Goal: Task Accomplishment & Management: Use online tool/utility

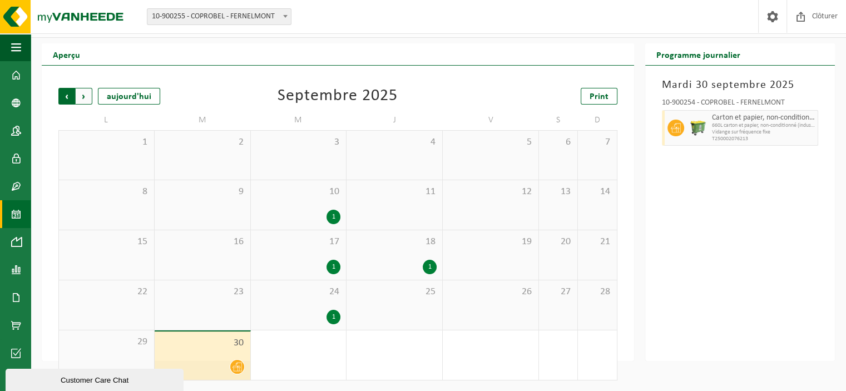
click at [83, 95] on span "Suivant" at bounding box center [84, 96] width 17 height 17
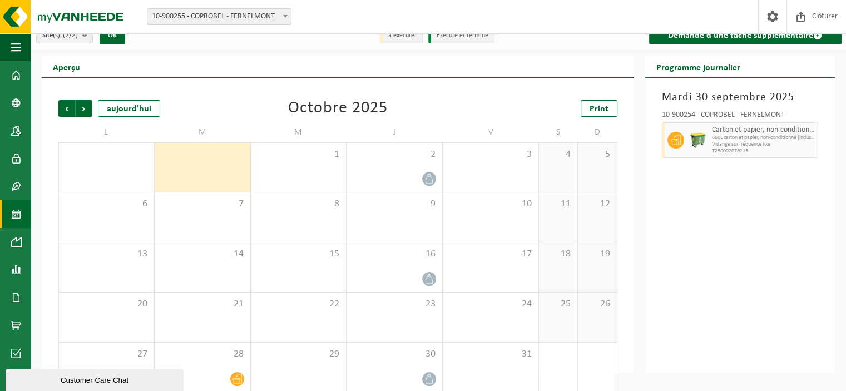
scroll to position [24, 0]
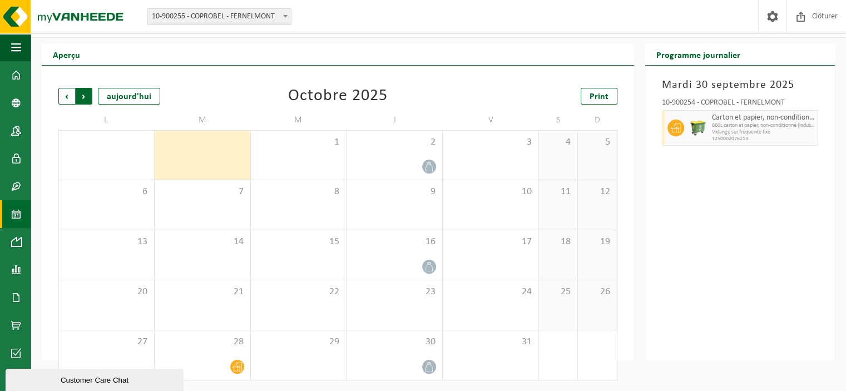
click at [66, 93] on span "Précédent" at bounding box center [66, 96] width 17 height 17
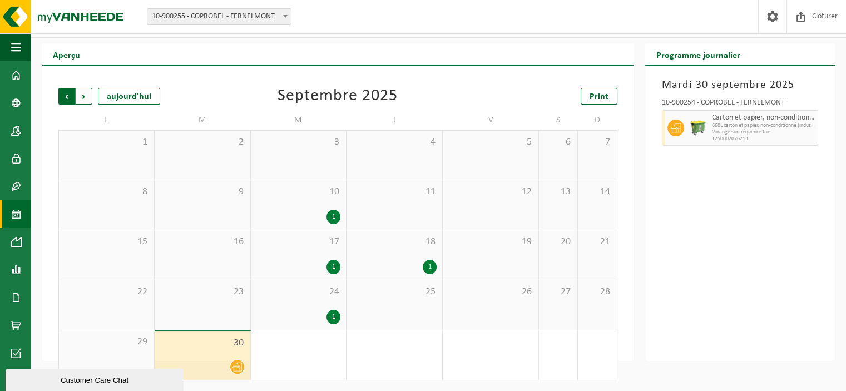
click at [87, 95] on span "Suivant" at bounding box center [84, 96] width 17 height 17
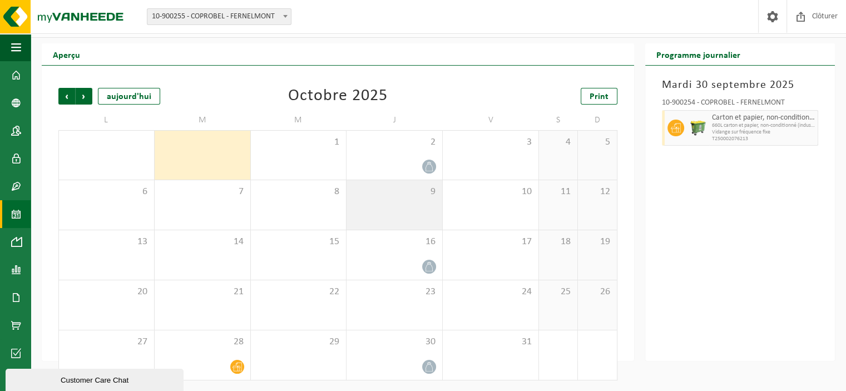
click at [402, 200] on div "9" at bounding box center [395, 205] width 96 height 50
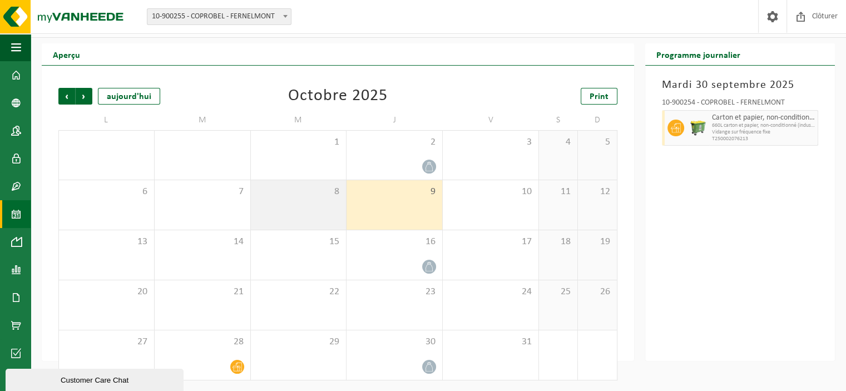
click at [337, 212] on div "8" at bounding box center [299, 205] width 96 height 50
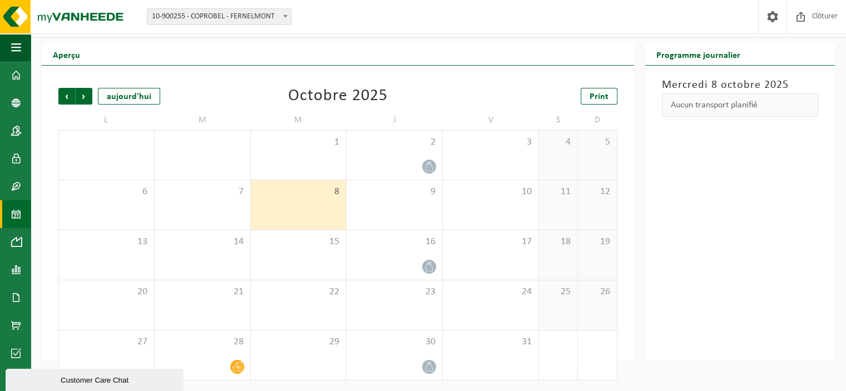
click at [320, 206] on div "8" at bounding box center [299, 205] width 96 height 50
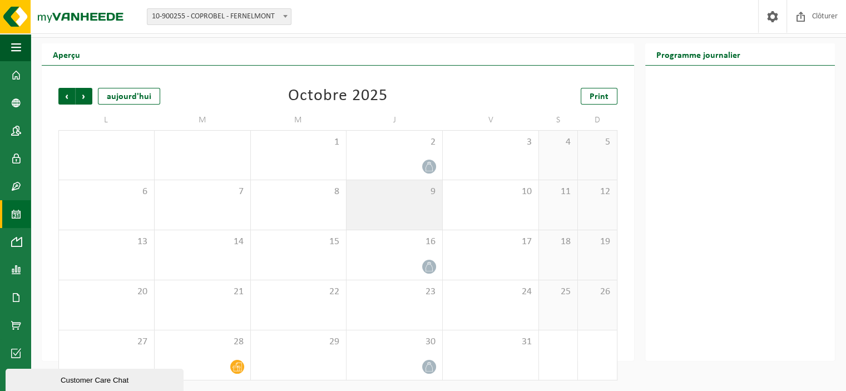
click at [382, 204] on div "9" at bounding box center [395, 205] width 96 height 50
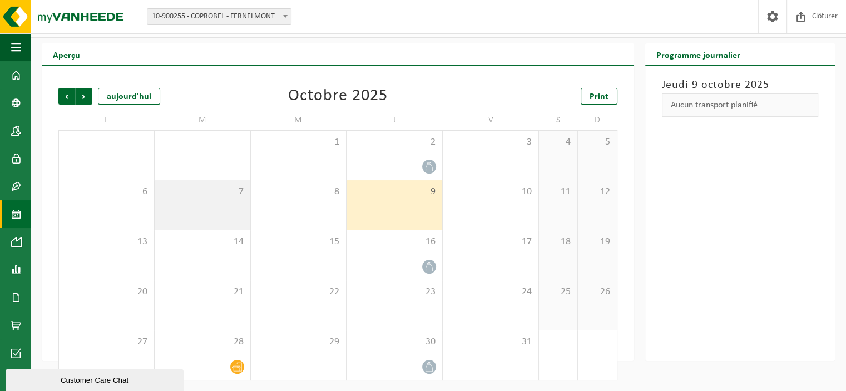
click at [182, 215] on div "7" at bounding box center [203, 205] width 96 height 50
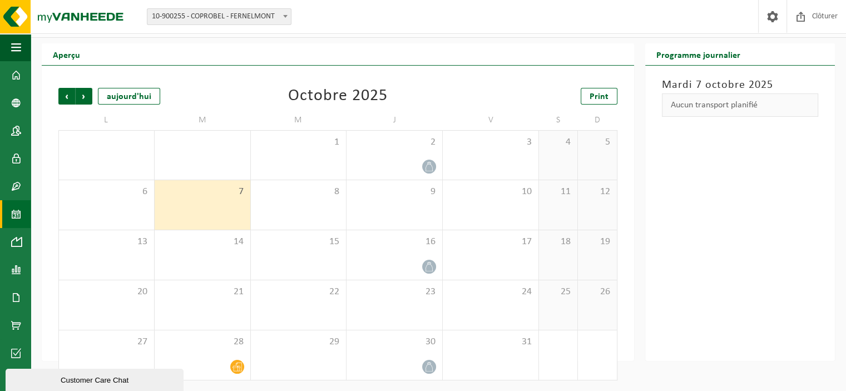
click at [216, 164] on div at bounding box center [202, 166] width 85 height 15
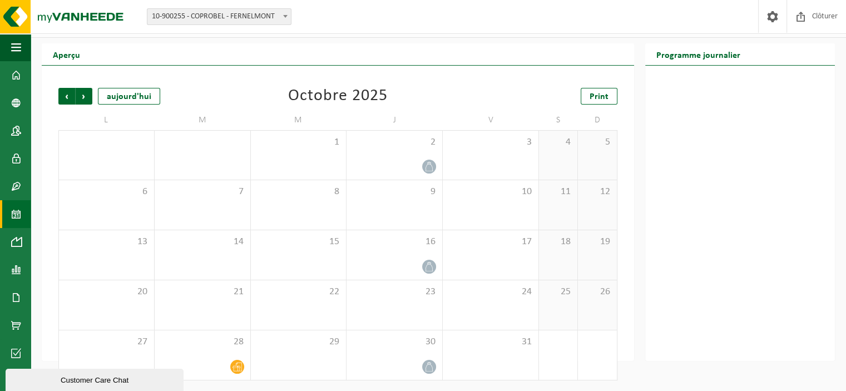
click at [5, 215] on link "Calendrier" at bounding box center [15, 214] width 31 height 28
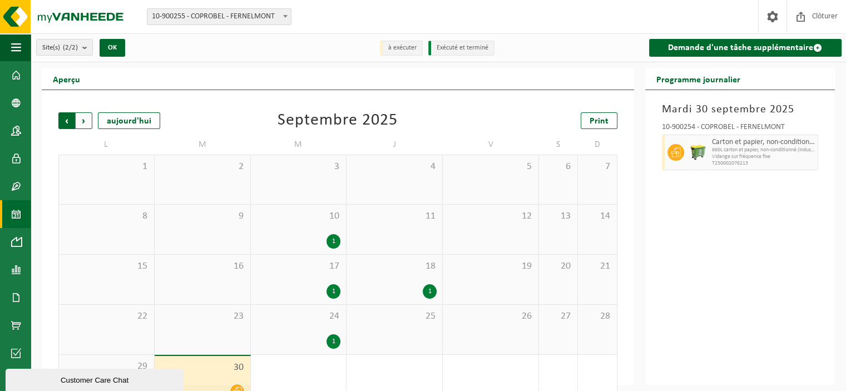
click at [87, 120] on span "Suivant" at bounding box center [84, 120] width 17 height 17
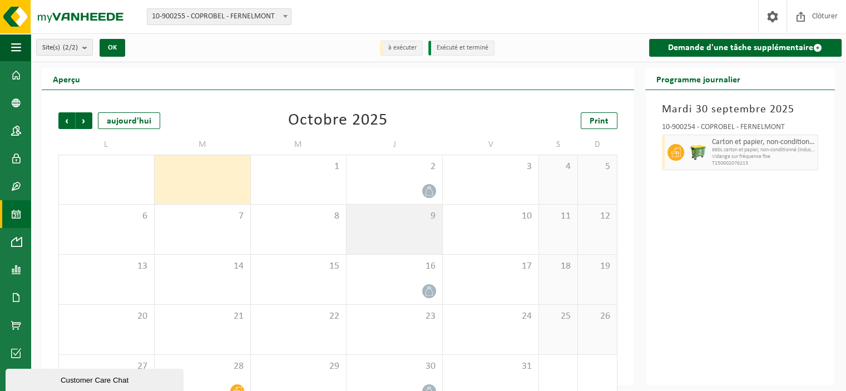
click at [401, 218] on span "9" at bounding box center [394, 216] width 85 height 12
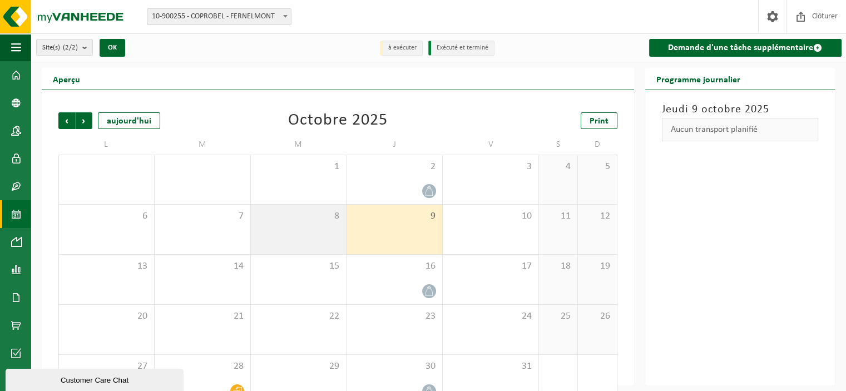
click at [310, 216] on span "8" at bounding box center [298, 216] width 85 height 12
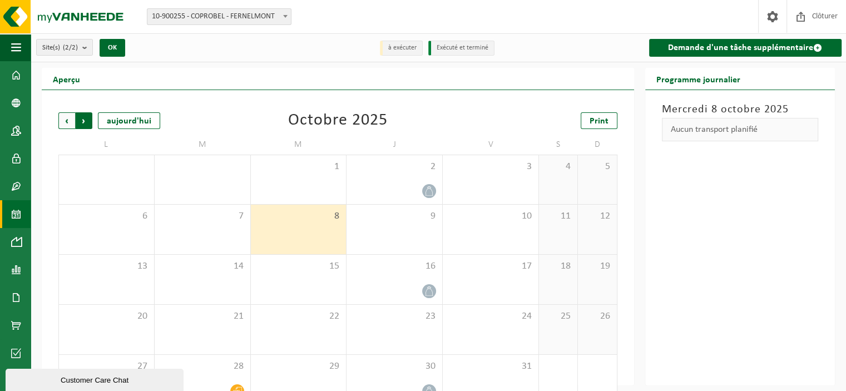
click at [71, 117] on span "Précédent" at bounding box center [66, 120] width 17 height 17
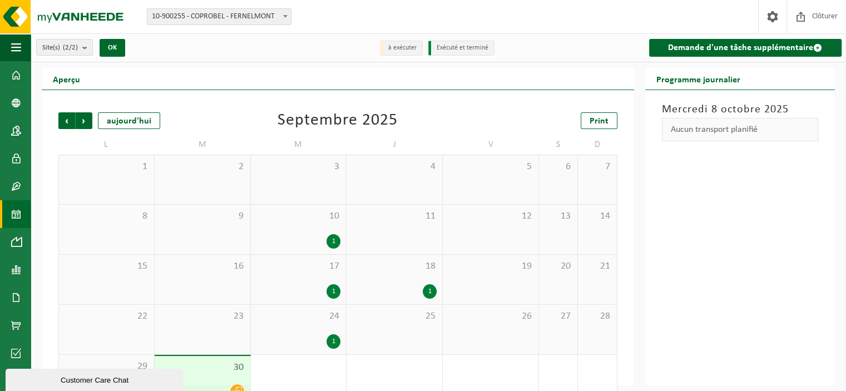
click at [71, 117] on span "Précédent" at bounding box center [66, 120] width 17 height 17
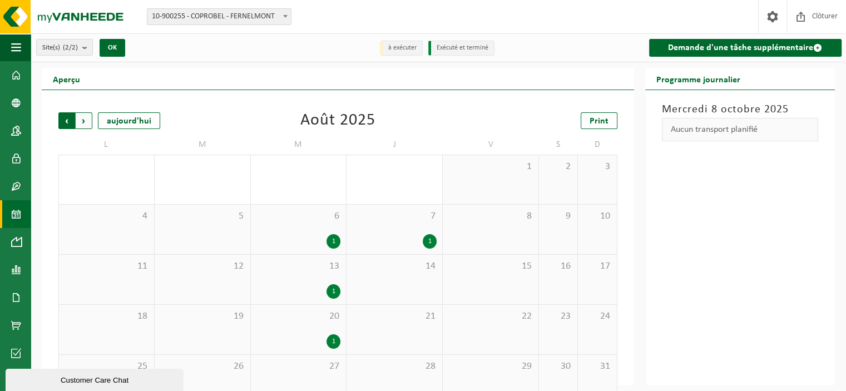
click at [85, 120] on span "Suivant" at bounding box center [84, 120] width 17 height 17
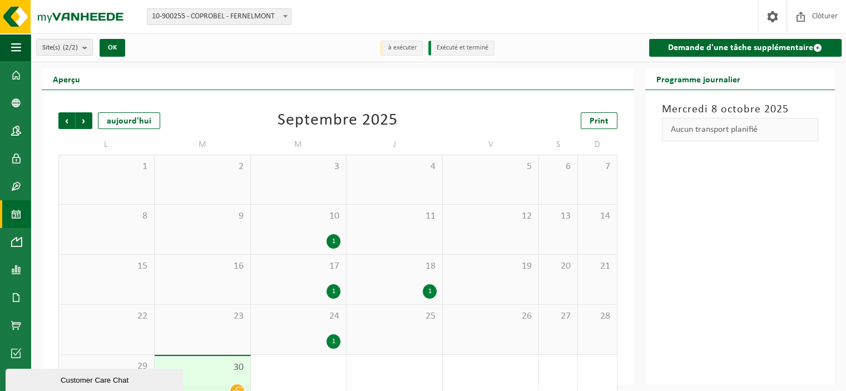
click at [85, 120] on span "Suivant" at bounding box center [84, 120] width 17 height 17
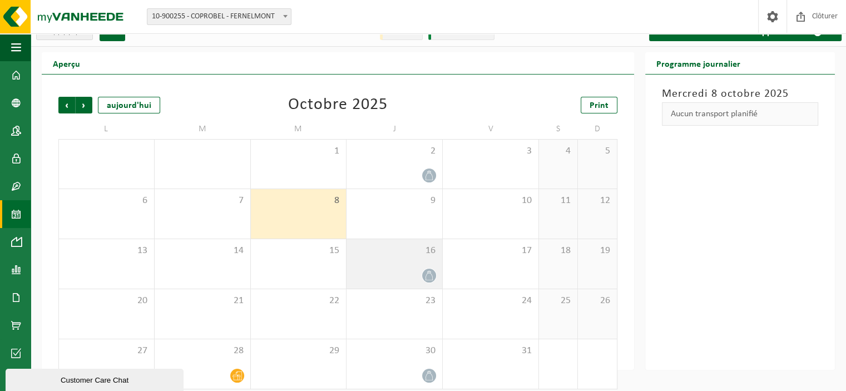
scroll to position [24, 0]
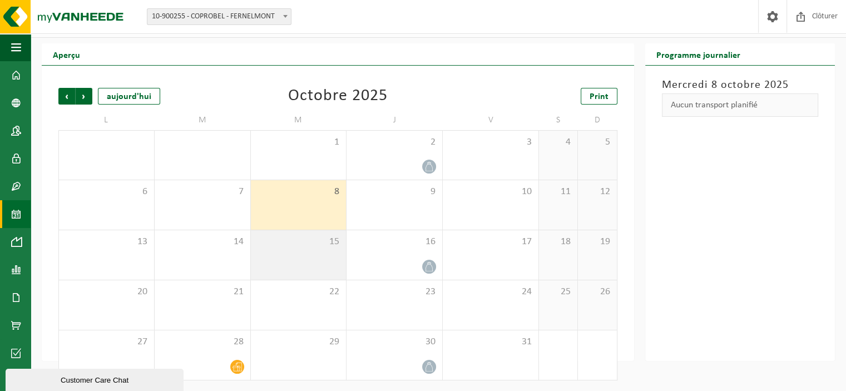
click at [325, 243] on span "15" at bounding box center [298, 242] width 85 height 12
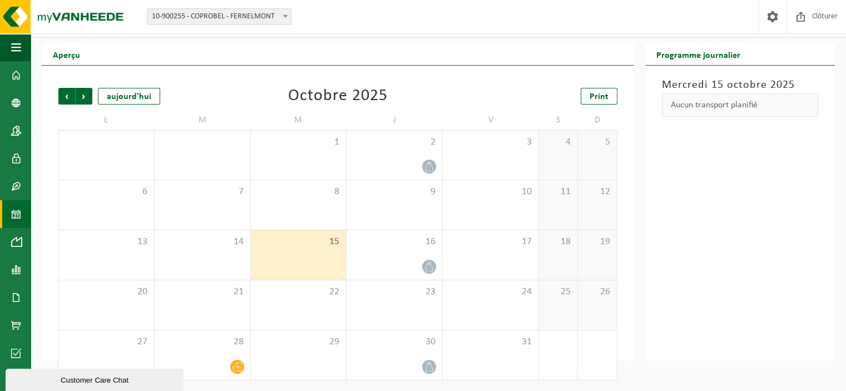
click at [332, 272] on div "15" at bounding box center [299, 255] width 96 height 50
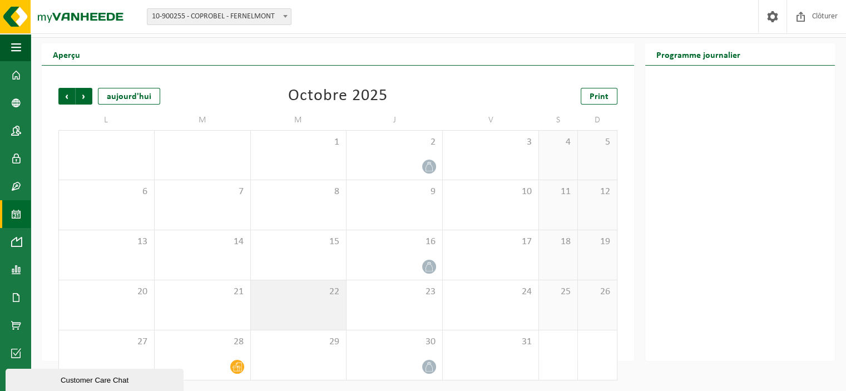
click at [327, 298] on div "22" at bounding box center [299, 305] width 96 height 50
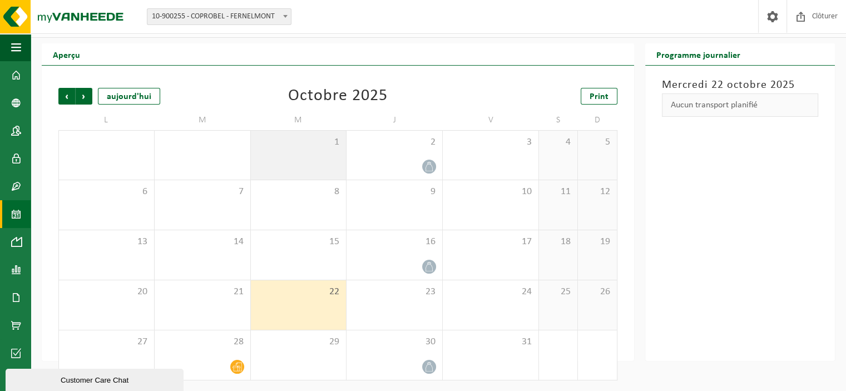
click at [336, 136] on span "1" at bounding box center [298, 142] width 85 height 12
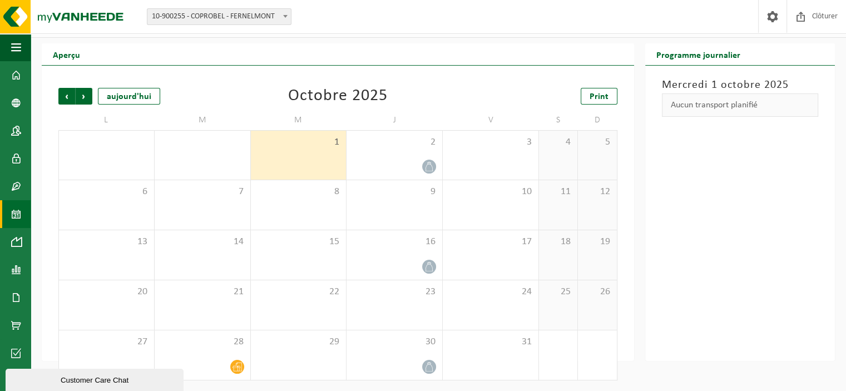
click at [331, 152] on div "1" at bounding box center [299, 155] width 96 height 49
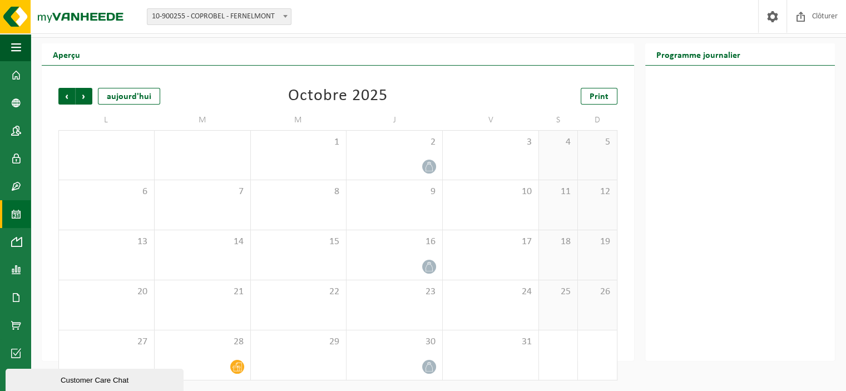
scroll to position [0, 0]
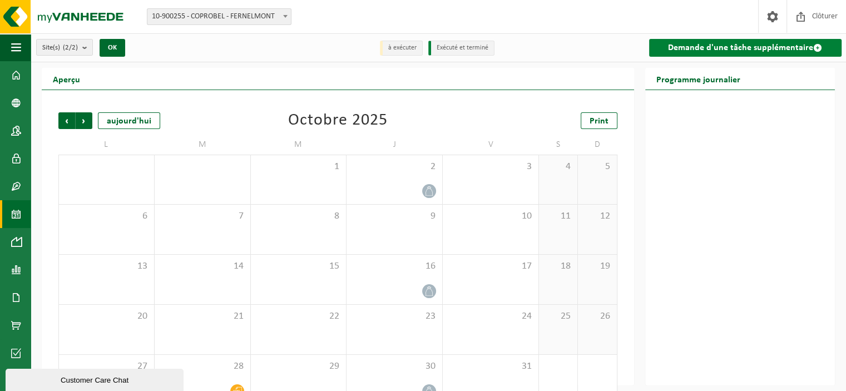
click at [774, 50] on link "Demande d'une tâche supplémentaire" at bounding box center [745, 48] width 193 height 18
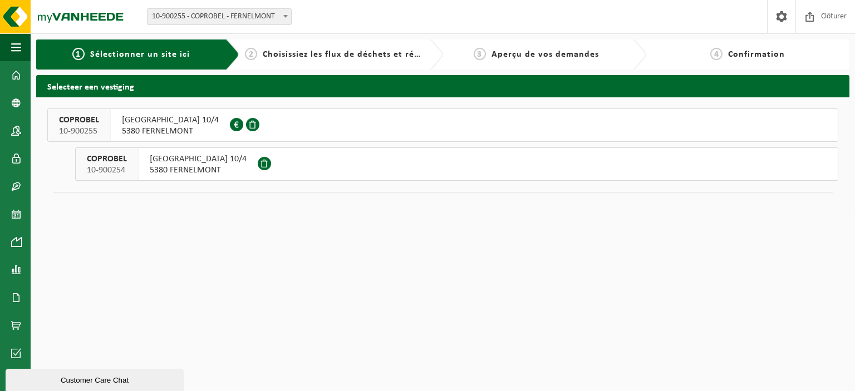
click at [183, 127] on span "5380 FERNELMONT" at bounding box center [170, 131] width 97 height 11
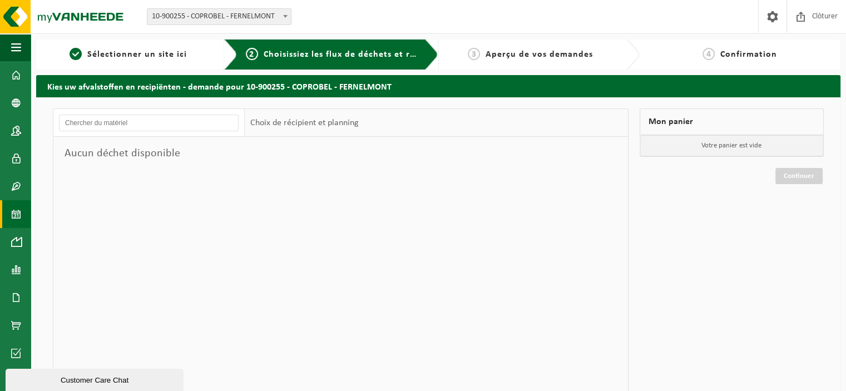
click at [15, 206] on span at bounding box center [16, 214] width 10 height 28
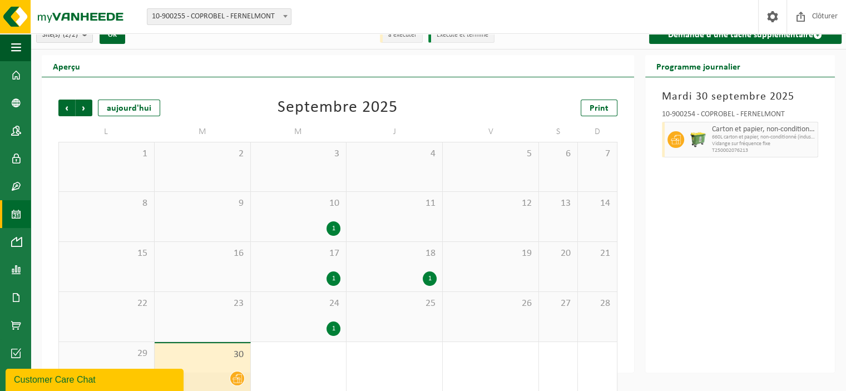
scroll to position [24, 0]
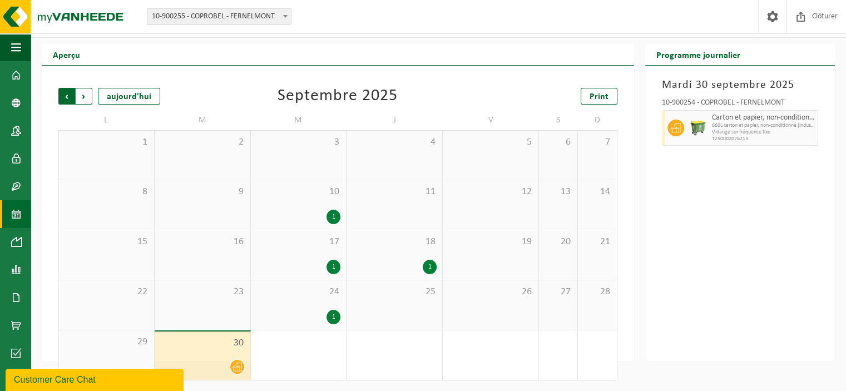
click at [85, 95] on span "Suivant" at bounding box center [84, 96] width 17 height 17
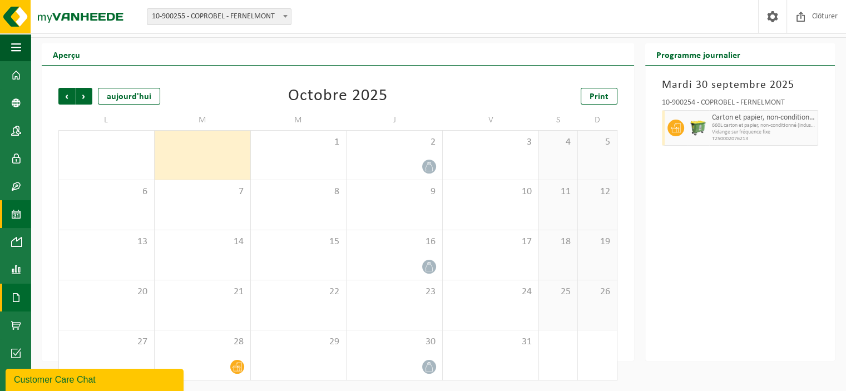
click at [22, 292] on link "Documents" at bounding box center [15, 298] width 31 height 28
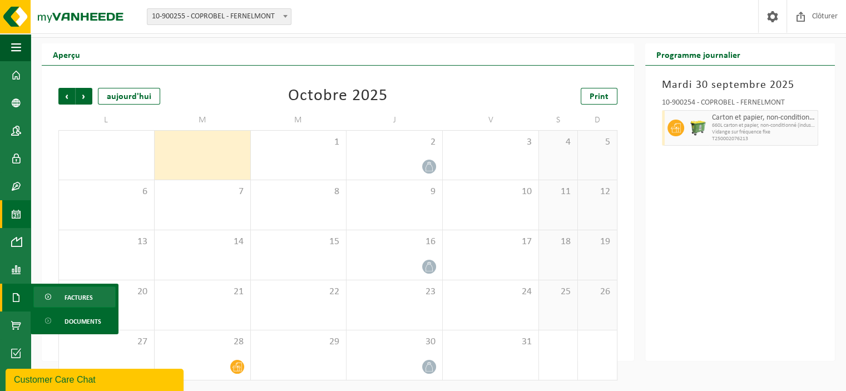
click at [68, 298] on span "Factures" at bounding box center [79, 297] width 28 height 21
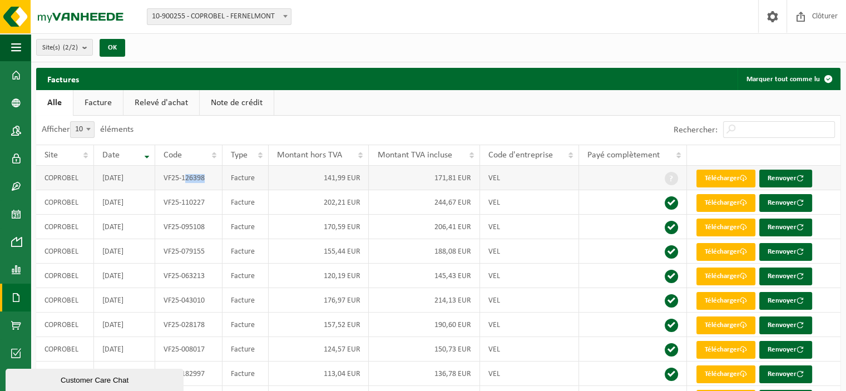
drag, startPoint x: 208, startPoint y: 176, endPoint x: 185, endPoint y: 177, distance: 22.8
click at [185, 177] on td "VF25-126398" at bounding box center [188, 178] width 67 height 24
click at [325, 223] on td "170,59 EUR" at bounding box center [319, 227] width 101 height 24
